Goal: Navigation & Orientation: Find specific page/section

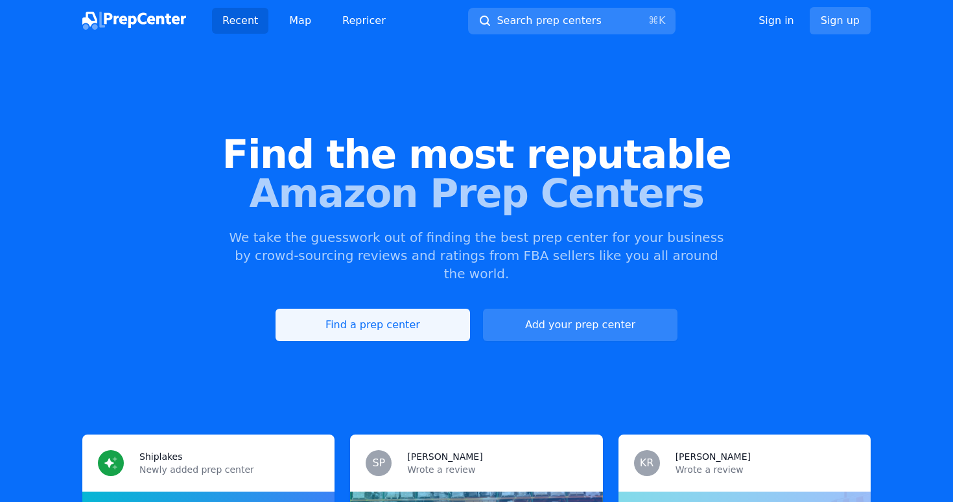
click at [416, 309] on link "Find a prep center" at bounding box center [373, 325] width 195 height 32
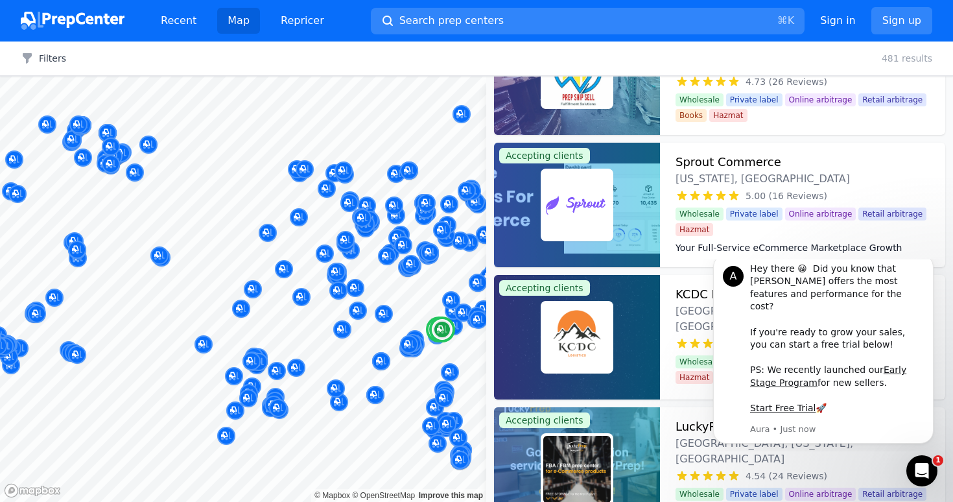
scroll to position [1266, 0]
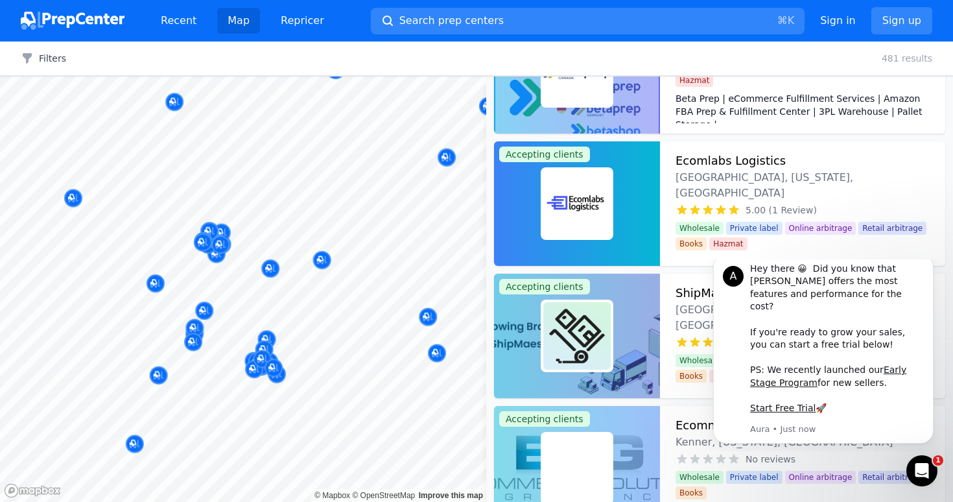
click at [265, 171] on body "Recent Map Repricer Search prep centers ⌘ K Open main menu Sign in Sign up Filt…" at bounding box center [476, 251] width 953 height 502
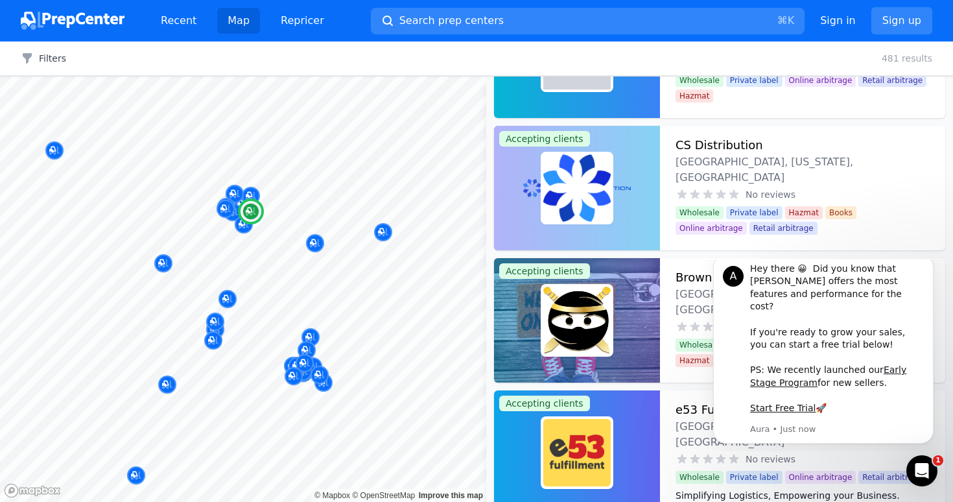
scroll to position [2739, 0]
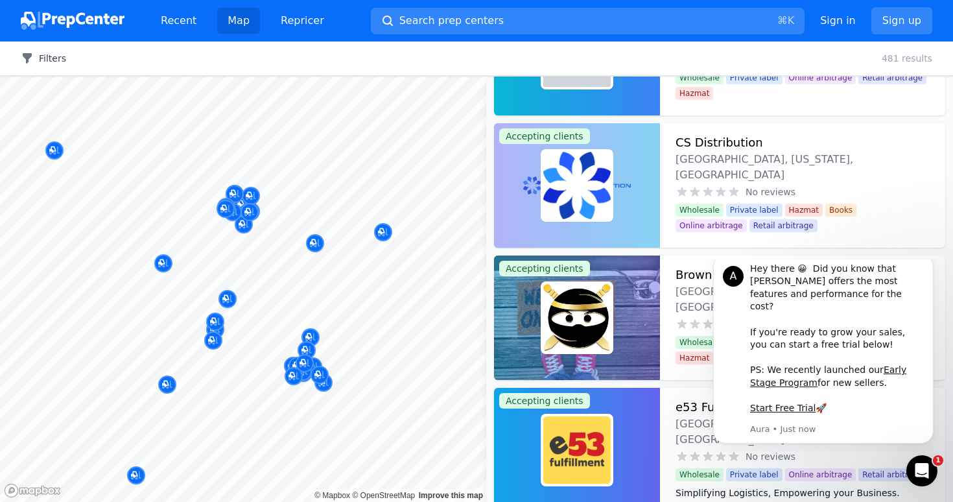
click at [31, 63] on icon "button" at bounding box center [27, 58] width 13 height 13
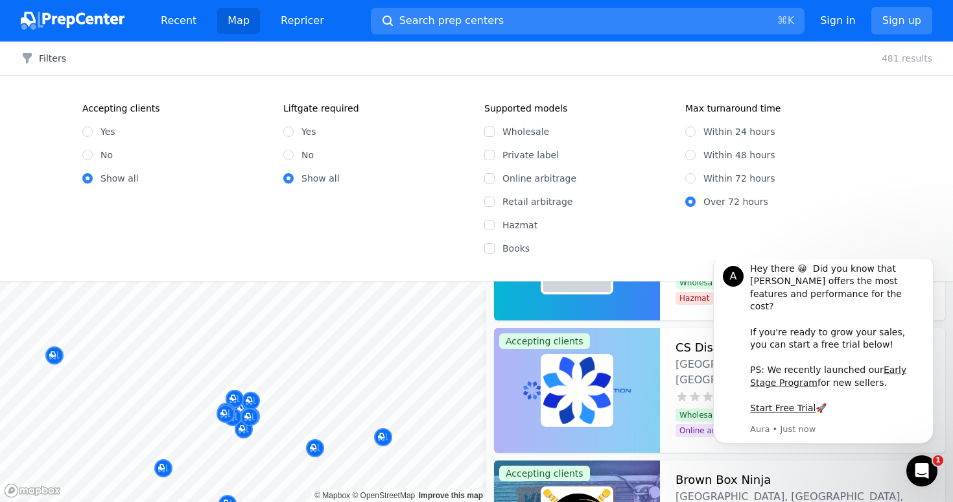
click at [438, 166] on div "Yes No Show all" at bounding box center [375, 150] width 185 height 70
click at [897, 84] on div "Accepting clients Yes No Show all Liftgate required Yes No Show all Supported m…" at bounding box center [476, 178] width 953 height 205
click at [46, 62] on button "Filters" at bounding box center [43, 58] width 45 height 13
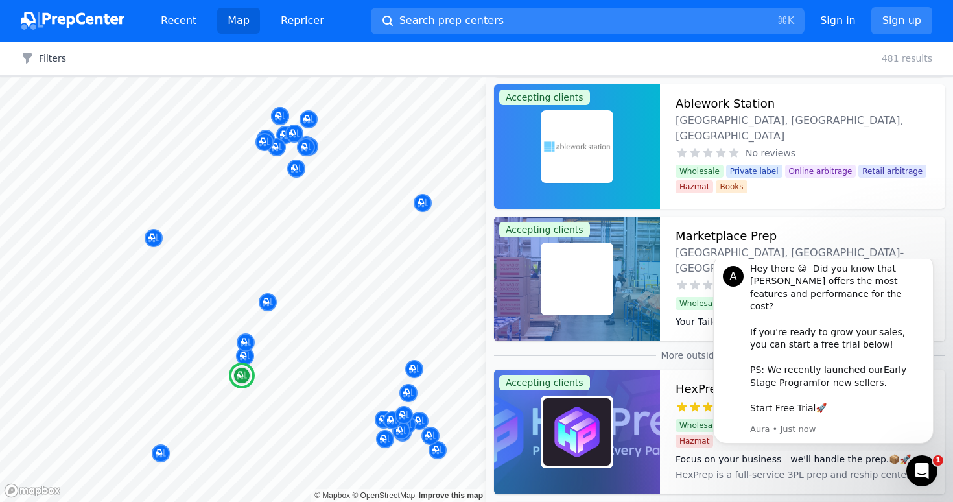
scroll to position [3812, 0]
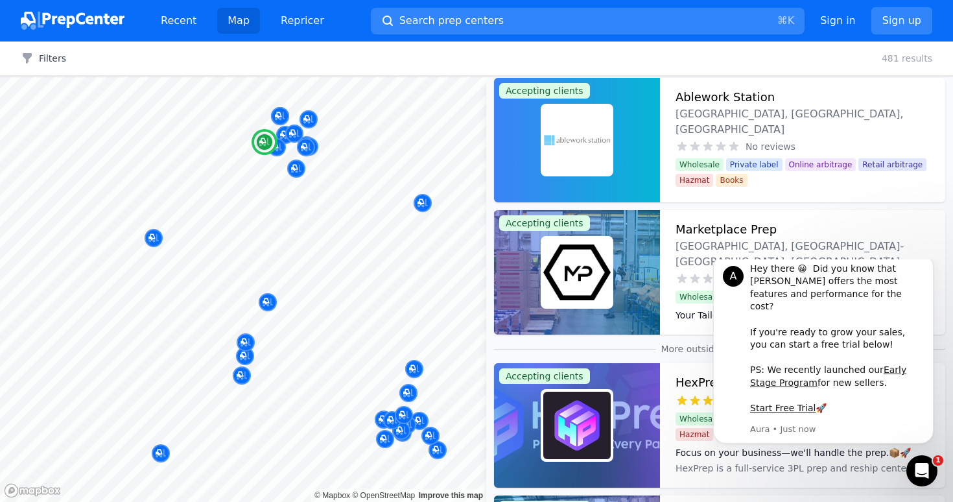
click at [716, 231] on h3 "Marketplace Prep" at bounding box center [726, 229] width 101 height 18
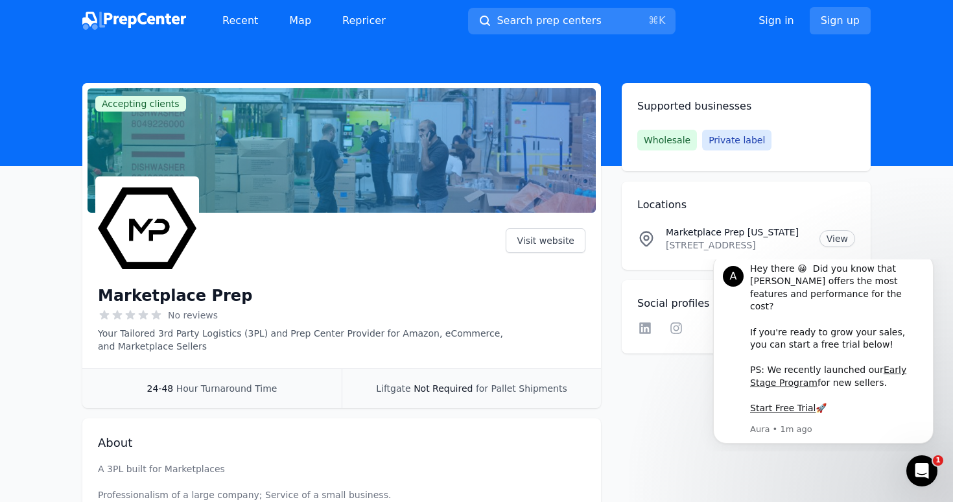
click at [401, 170] on div at bounding box center [342, 150] width 508 height 125
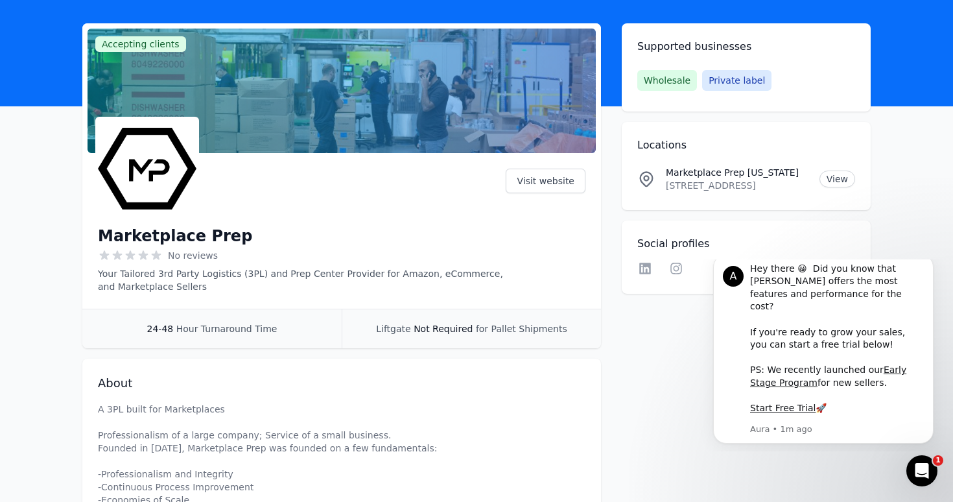
scroll to position [41, 0]
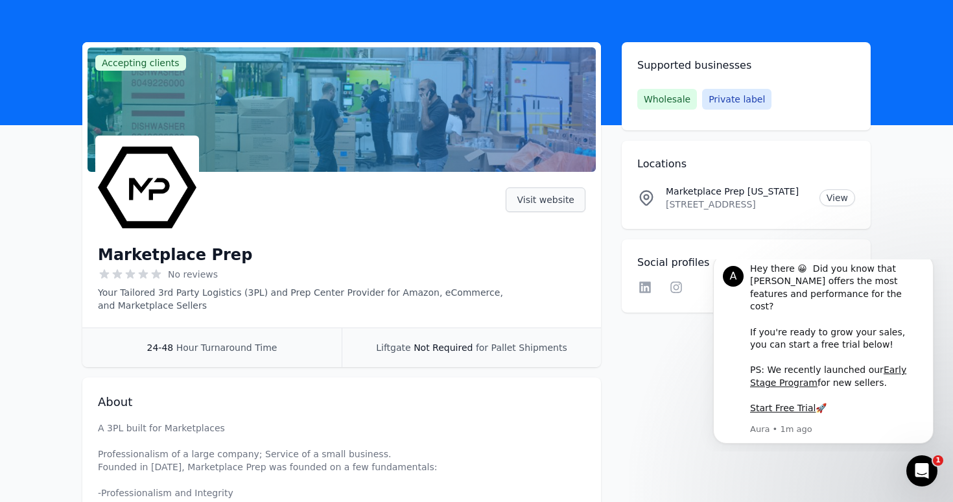
click at [542, 198] on link "Visit website" at bounding box center [546, 199] width 80 height 25
